Goal: Task Accomplishment & Management: Complete application form

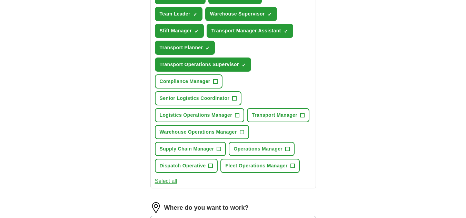
scroll to position [308, 0]
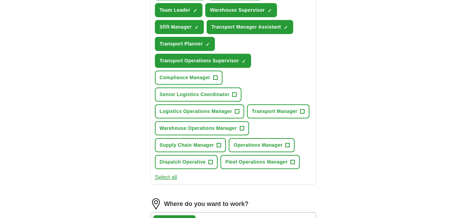
click at [169, 179] on button "Select all" at bounding box center [166, 178] width 22 height 8
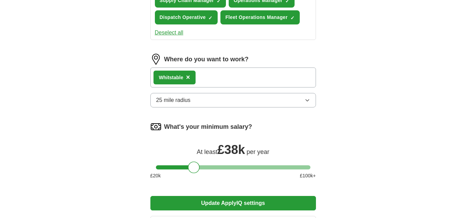
scroll to position [457, 0]
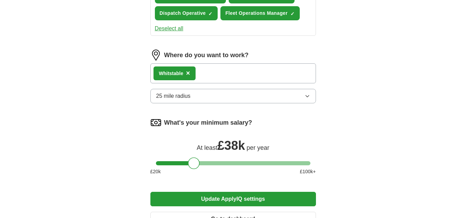
click at [307, 97] on icon "button" at bounding box center [307, 97] width 3 height 2
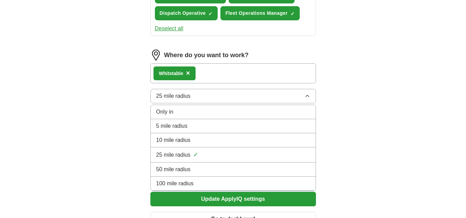
click at [177, 169] on span "50 mile radius" at bounding box center [173, 170] width 34 height 8
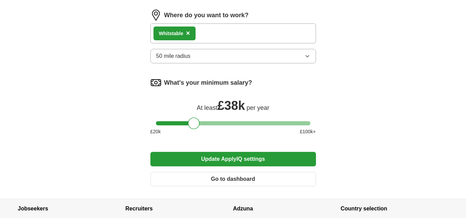
scroll to position [498, 0]
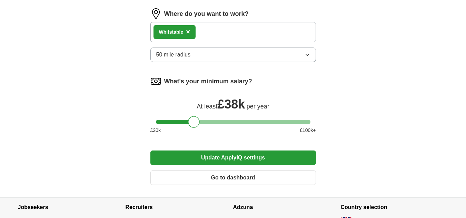
click at [235, 159] on button "Update ApplyIQ settings" at bounding box center [233, 158] width 166 height 14
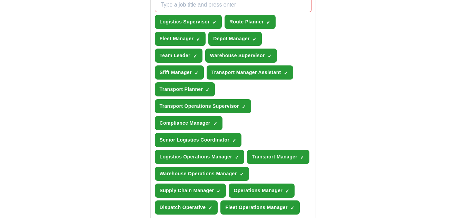
scroll to position [261, 0]
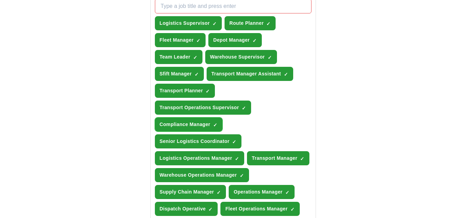
click at [0, 0] on span "×" at bounding box center [0, 0] width 0 height 0
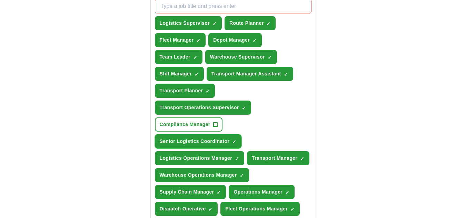
click at [231, 142] on button "Senior Logistics Coordinator ✓ ×" at bounding box center [198, 142] width 87 height 14
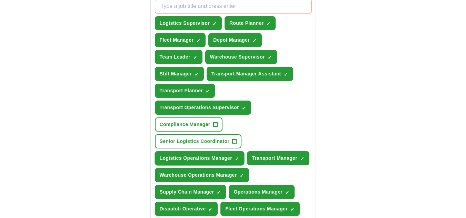
click at [0, 0] on span "×" at bounding box center [0, 0] width 0 height 0
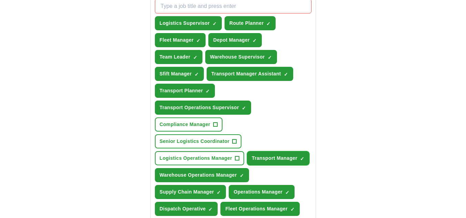
click at [0, 0] on span "×" at bounding box center [0, 0] width 0 height 0
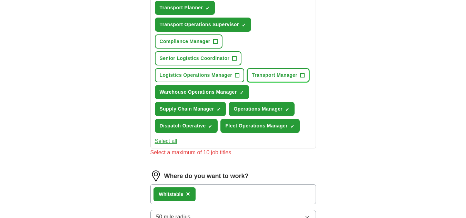
scroll to position [345, 0]
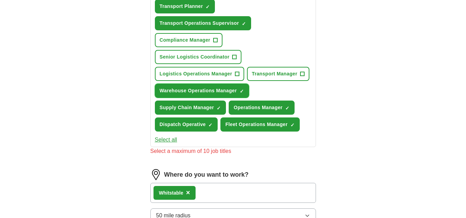
click at [0, 0] on span "×" at bounding box center [0, 0] width 0 height 0
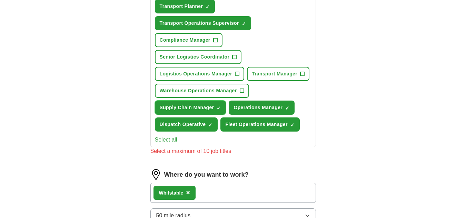
click at [0, 0] on span "×" at bounding box center [0, 0] width 0 height 0
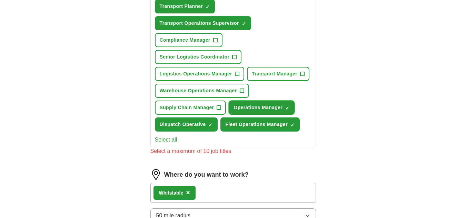
click at [0, 0] on span "×" at bounding box center [0, 0] width 0 height 0
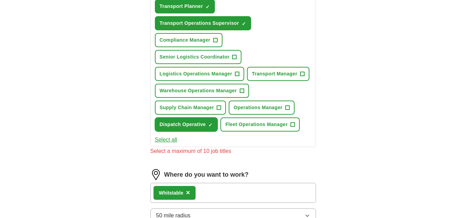
click at [0, 0] on span "×" at bounding box center [0, 0] width 0 height 0
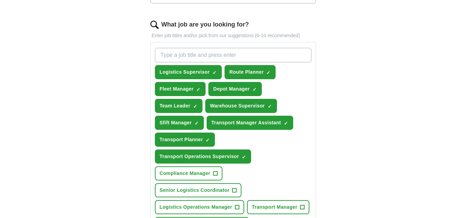
scroll to position [205, 0]
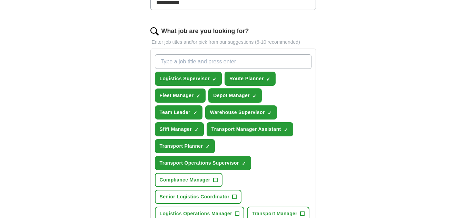
click at [0, 0] on span "×" at bounding box center [0, 0] width 0 height 0
click at [203, 61] on input "What job are you looking for?" at bounding box center [233, 62] width 157 height 14
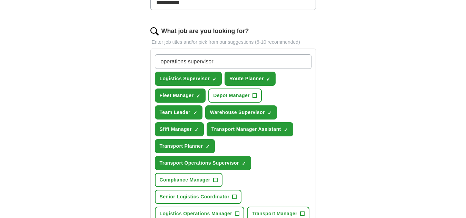
type input "operations supervisor"
click at [340, 109] on div "**********" at bounding box center [233, 172] width 221 height 636
click at [248, 64] on input "operations supervisor" at bounding box center [233, 62] width 157 height 14
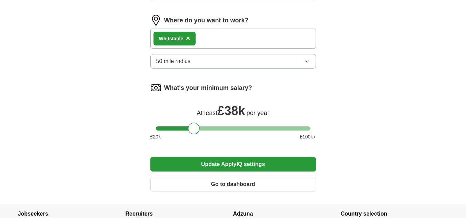
scroll to position [499, 0]
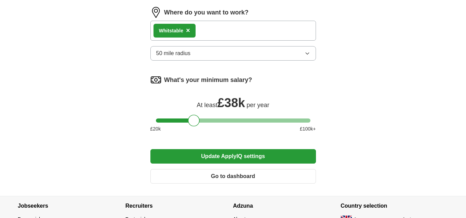
click at [243, 154] on button "Update ApplyIQ settings" at bounding box center [233, 156] width 166 height 14
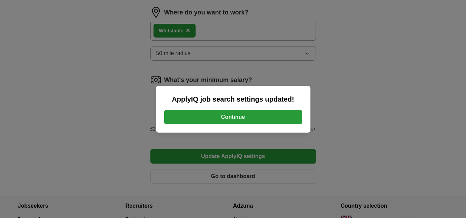
click at [229, 116] on button "Continue" at bounding box center [233, 117] width 138 height 14
